Goal: Task Accomplishment & Management: Manage account settings

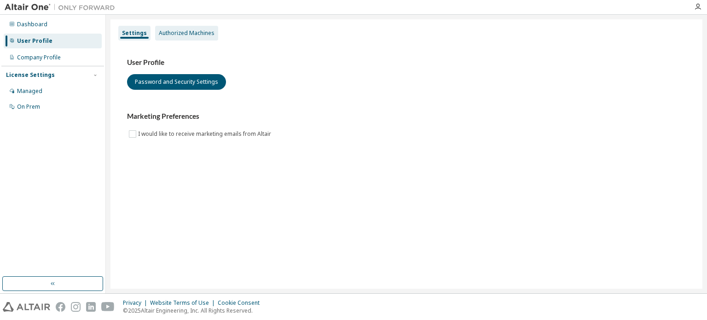
click at [204, 35] on div "Authorized Machines" at bounding box center [187, 32] width 56 height 7
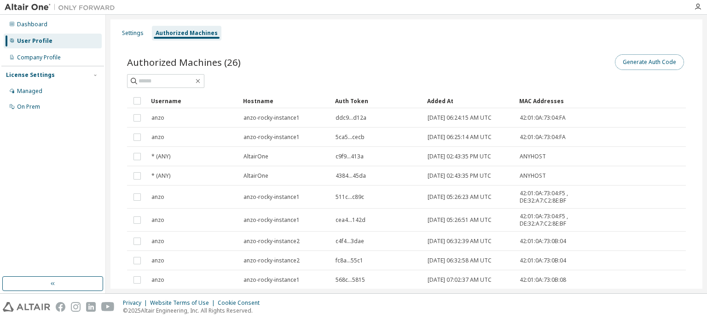
click at [659, 63] on button "Generate Auth Code" at bounding box center [649, 62] width 69 height 16
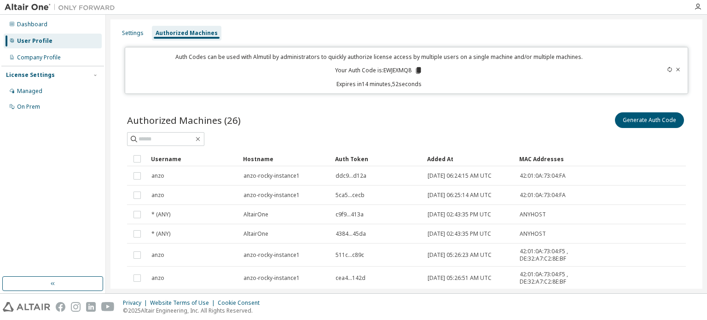
click at [416, 70] on icon at bounding box center [418, 70] width 5 height 6
